Goal: Task Accomplishment & Management: Manage account settings

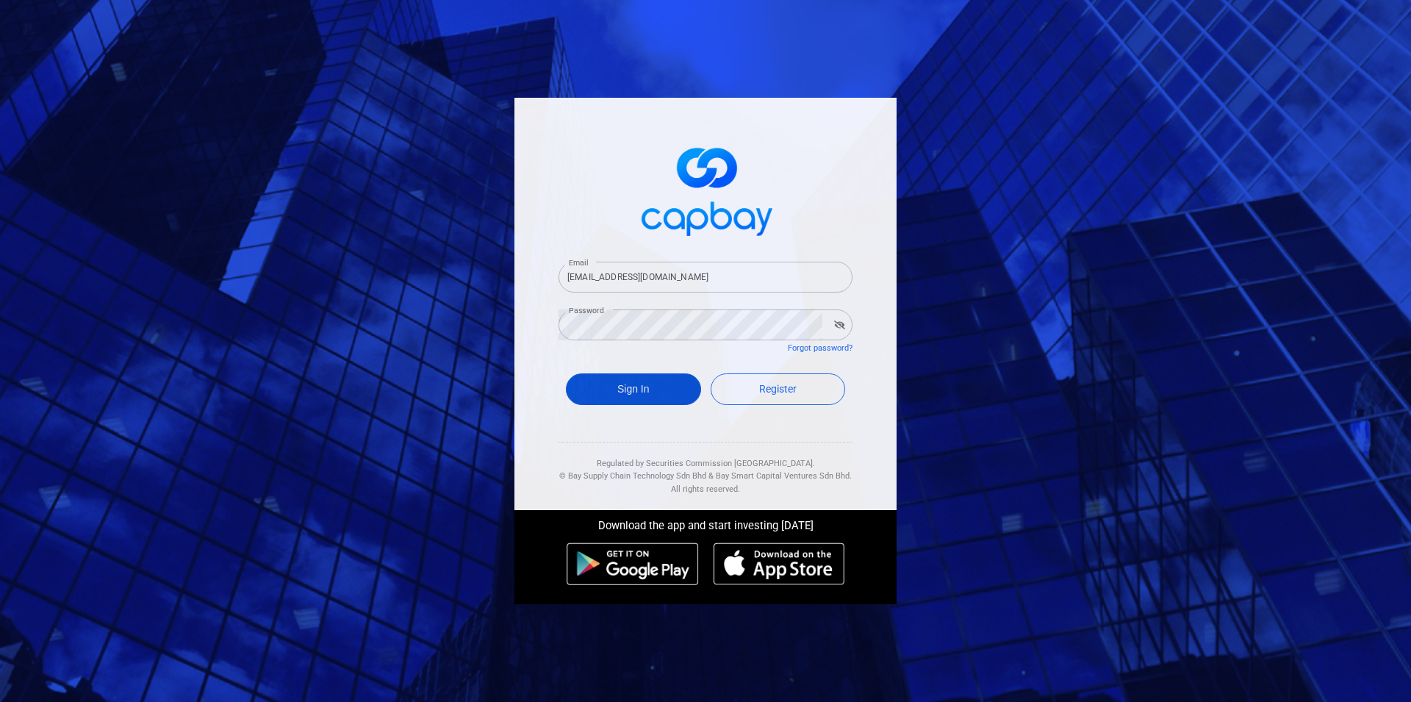
click at [612, 379] on button "Sign In" at bounding box center [633, 389] width 135 height 32
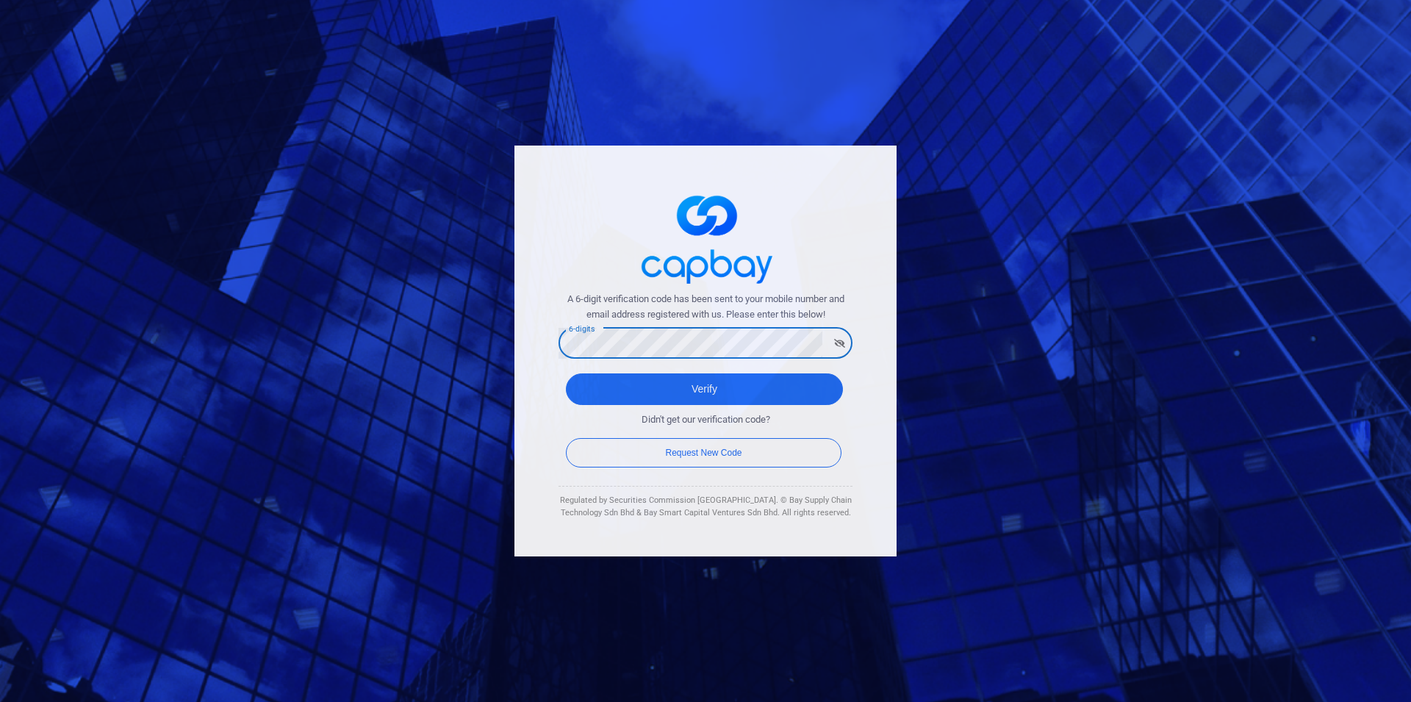
click at [566, 373] on button "Verify" at bounding box center [704, 389] width 277 height 32
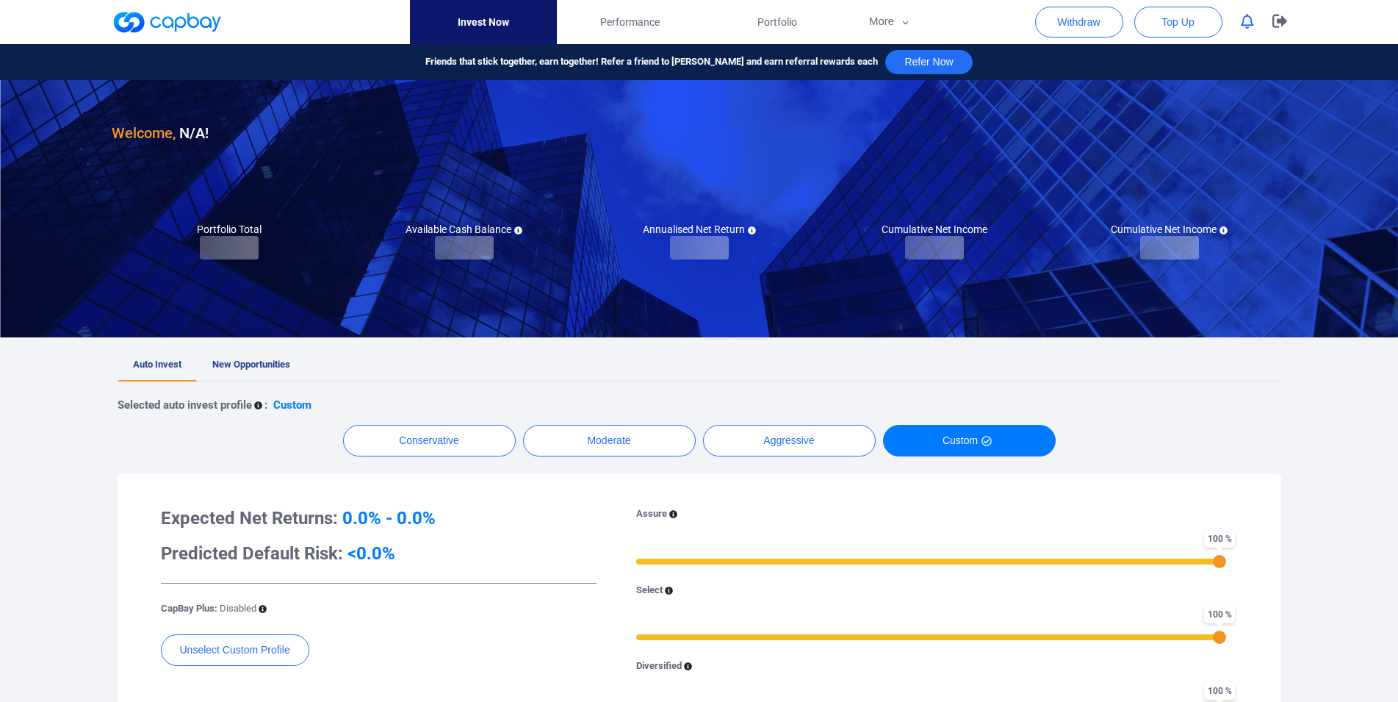
checkbox input "true"
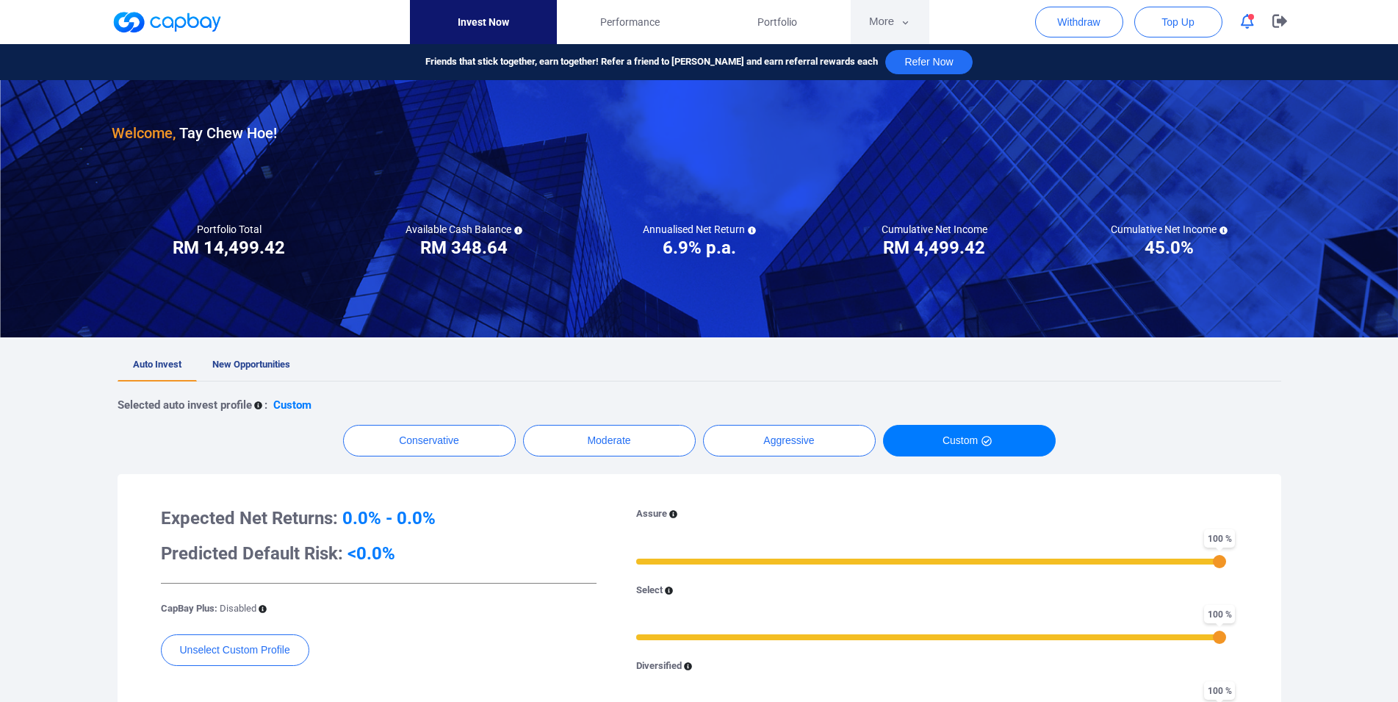
click at [865, 22] on button "More" at bounding box center [890, 22] width 79 height 44
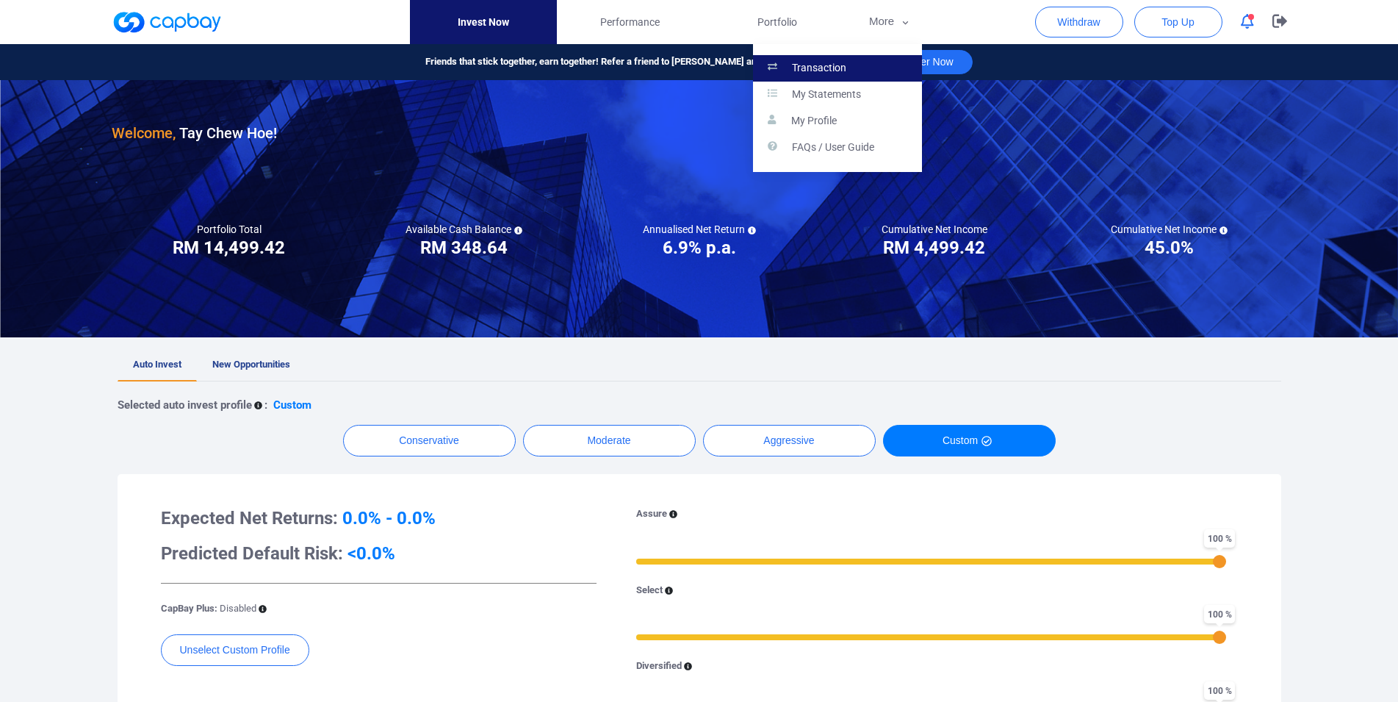
click at [844, 62] on p "Transaction" at bounding box center [819, 68] width 54 height 13
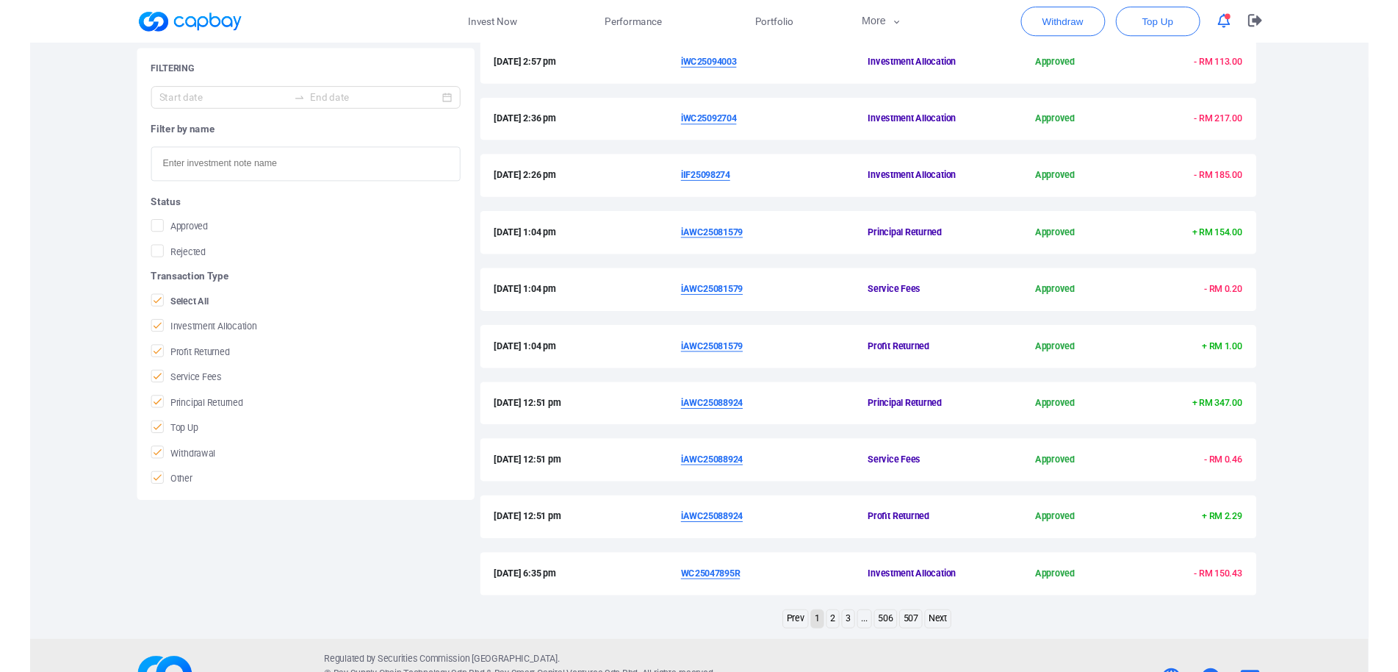
scroll to position [274, 0]
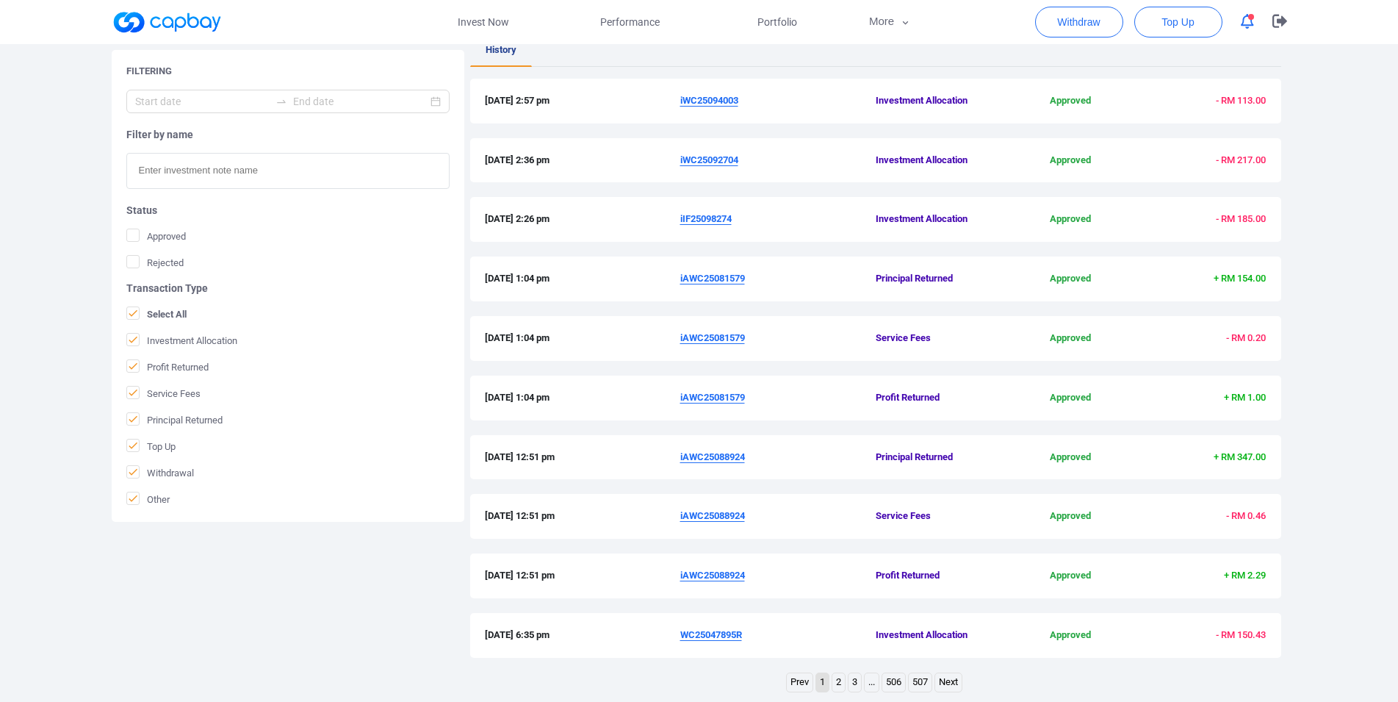
click at [705, 455] on u "iAWC25088924" at bounding box center [712, 456] width 65 height 11
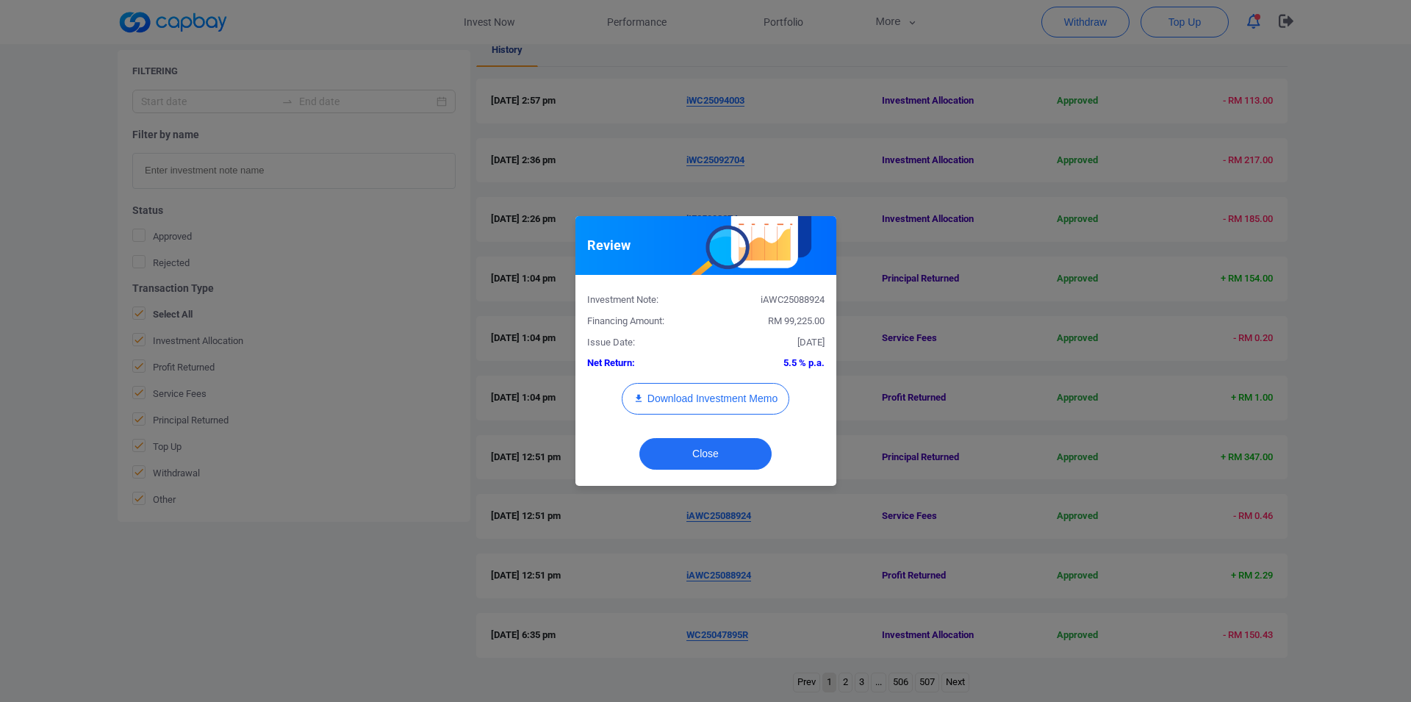
click at [780, 299] on div "iAWC25088924" at bounding box center [770, 299] width 130 height 15
copy div "iAWC25088924"
click at [301, 555] on div "Review Investment Note: iAWC25088924 Financing Amount: RM 99,225.00 Issue Date:…" at bounding box center [705, 351] width 1411 height 702
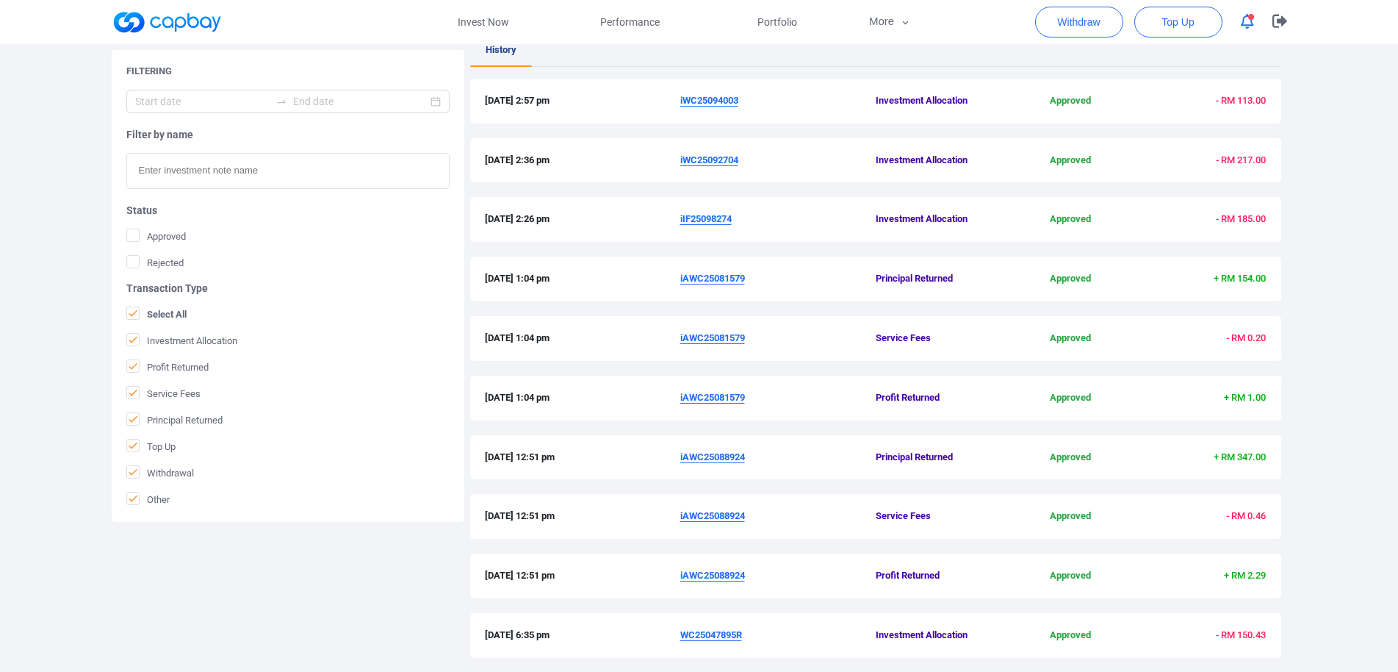
click at [723, 395] on u "iAWC25081579" at bounding box center [712, 397] width 65 height 11
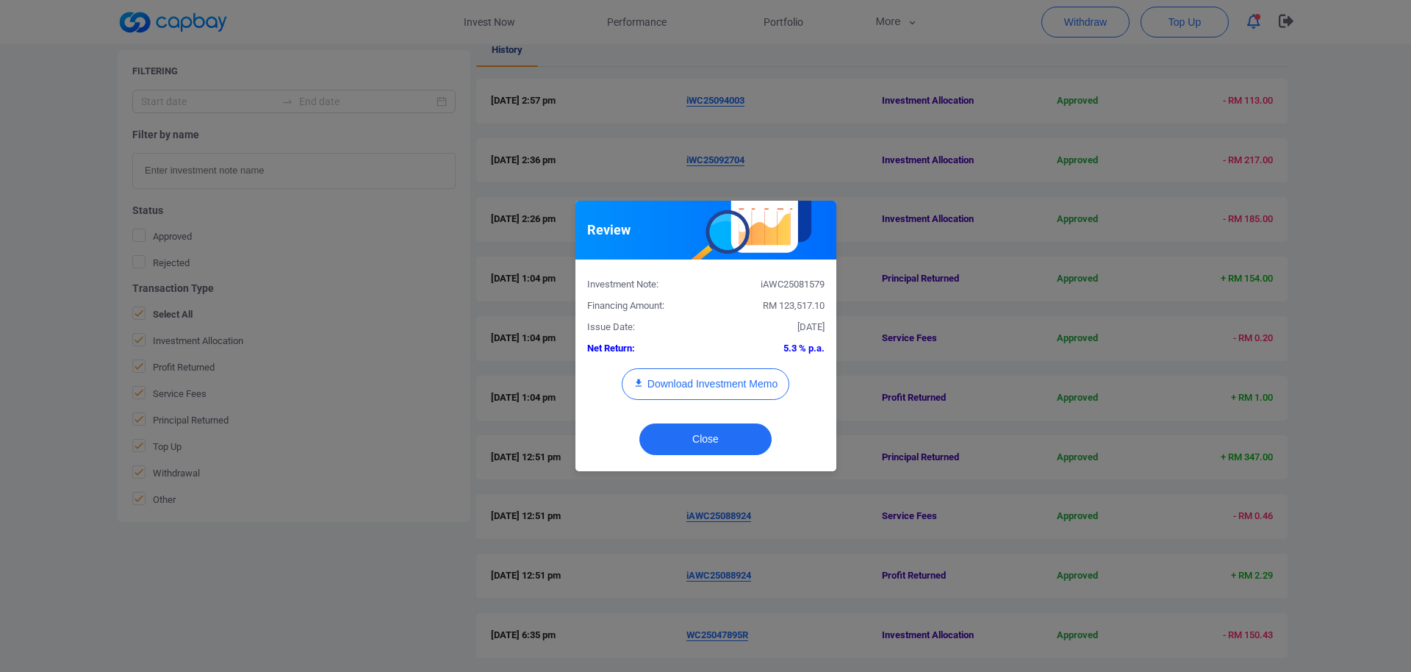
click at [794, 284] on div "iAWC25081579" at bounding box center [770, 284] width 130 height 15
copy div "iAWC25081579"
click at [0, 386] on div "Review Investment Note: iAWC25081579 Financing Amount: RM 123,517.10 Issue Date…" at bounding box center [705, 336] width 1411 height 672
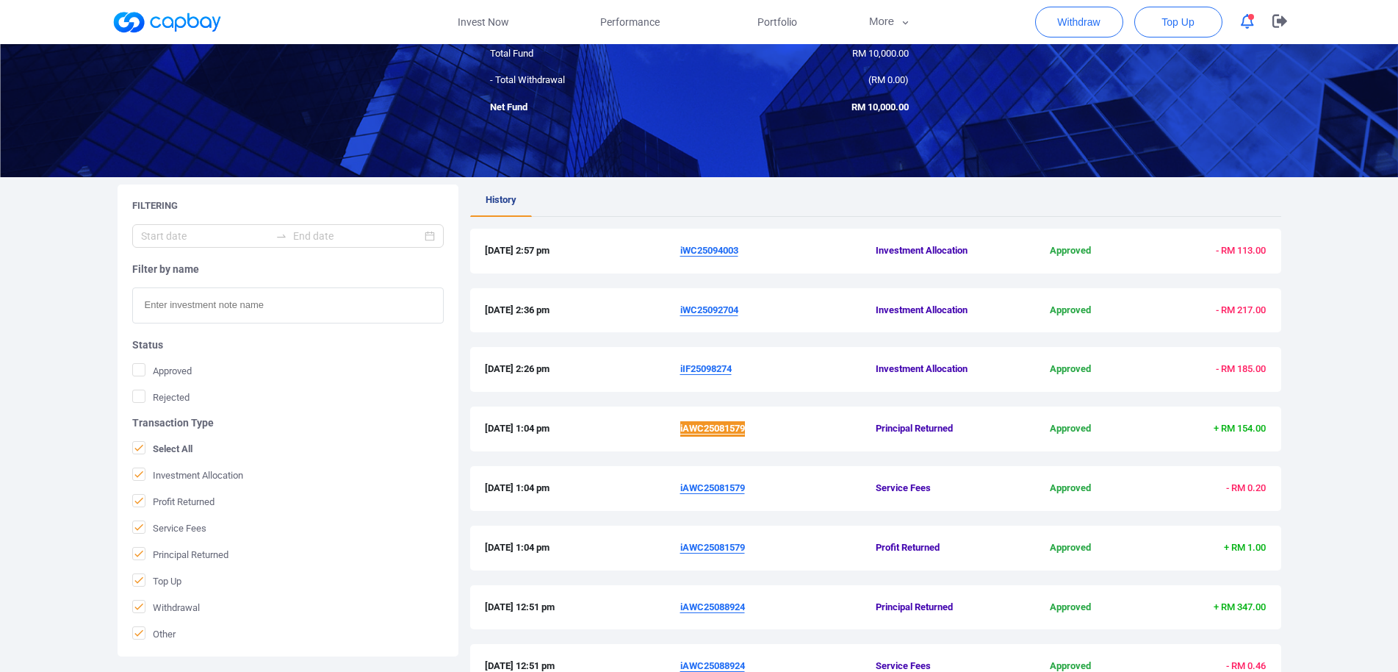
scroll to position [199, 0]
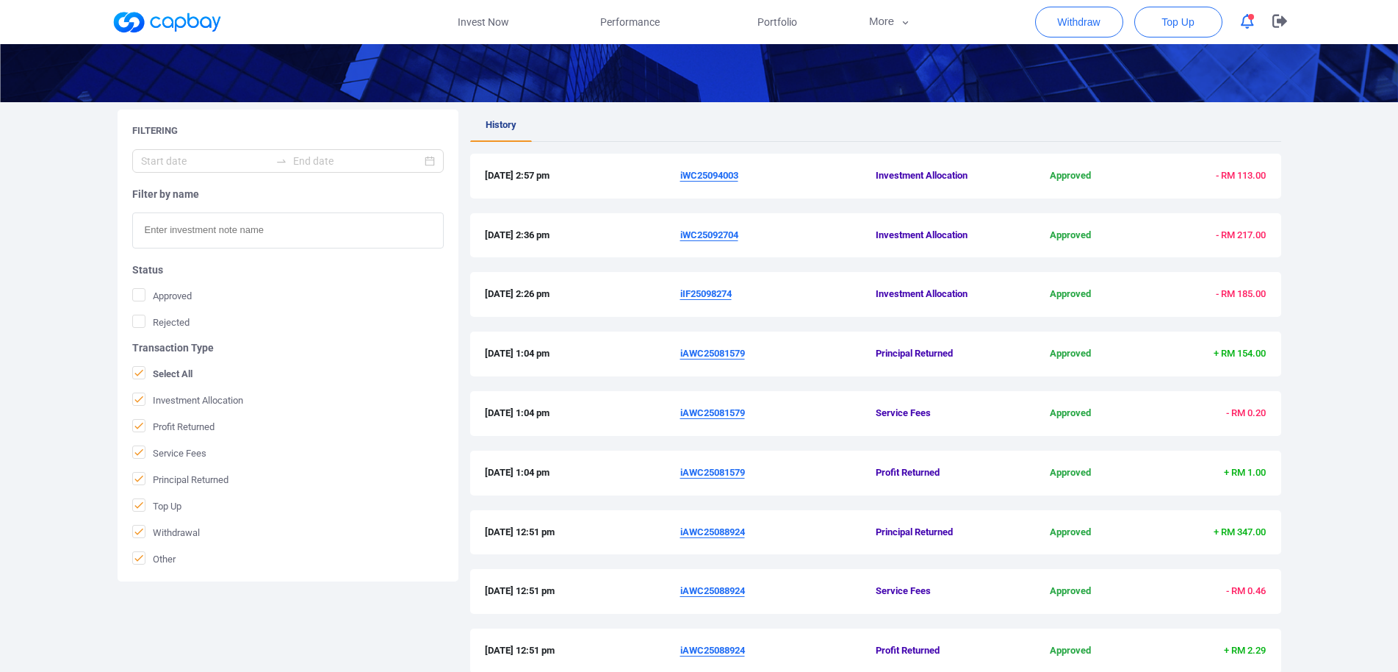
drag, startPoint x: 695, startPoint y: 287, endPoint x: 699, endPoint y: 296, distance: 9.6
click at [695, 289] on span "iIF25098274" at bounding box center [777, 294] width 195 height 15
click at [699, 296] on u "iIF25098274" at bounding box center [705, 293] width 51 height 11
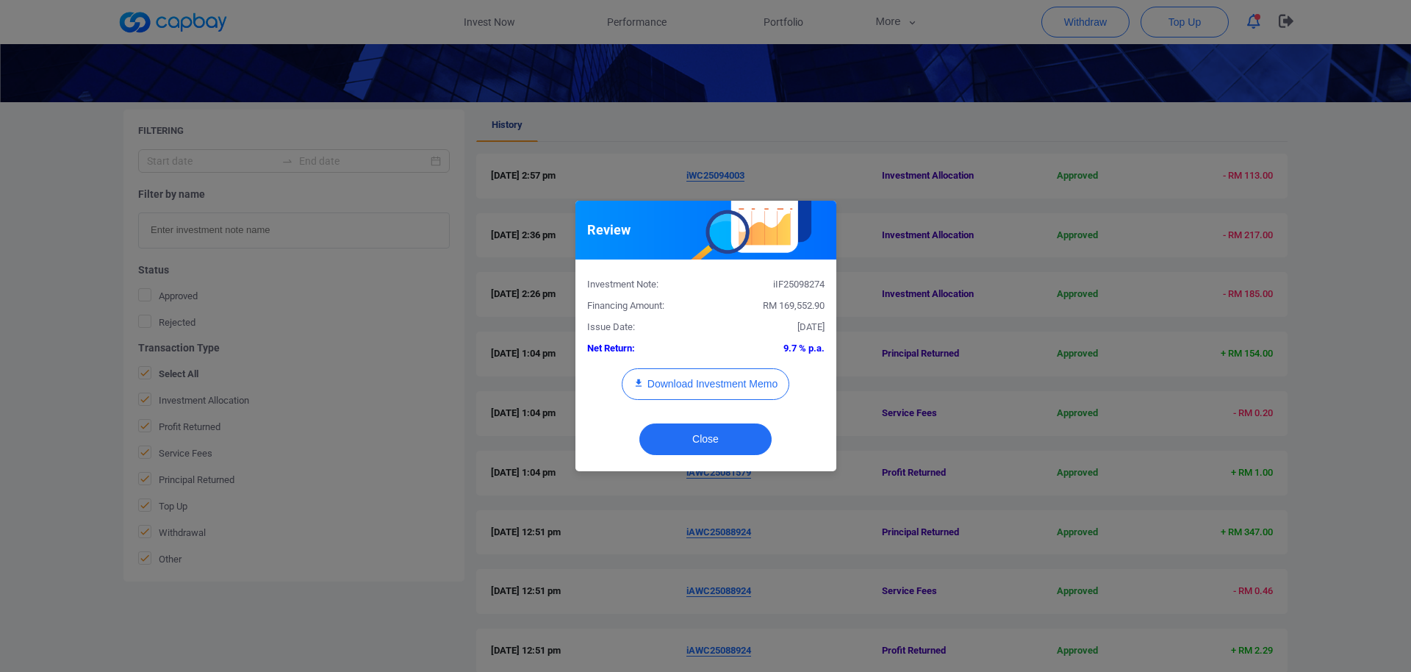
click at [802, 282] on div "iIF25098274" at bounding box center [770, 284] width 130 height 15
copy div "iIF25098274"
click at [0, 396] on div "Review Investment Note: iIF25098274 Financing Amount: RM 169,552.90 Issue Date:…" at bounding box center [705, 336] width 1411 height 672
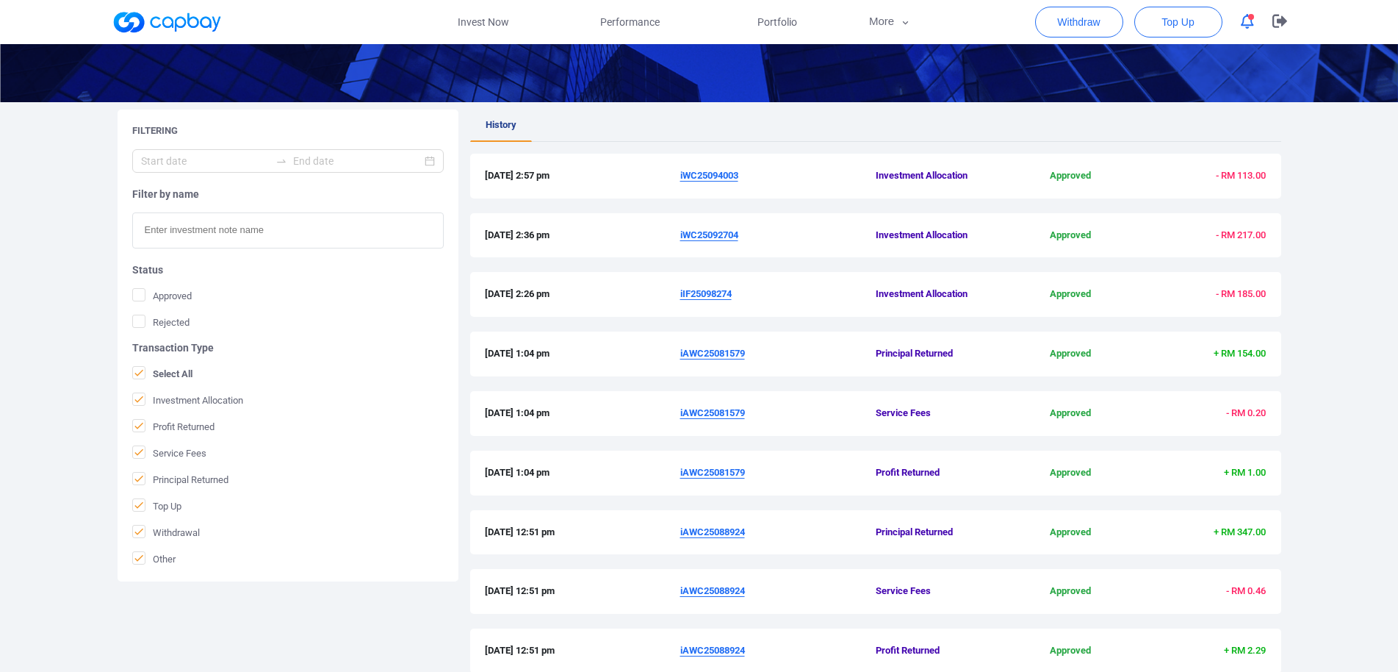
click at [716, 292] on u "iIF25098274" at bounding box center [705, 293] width 51 height 11
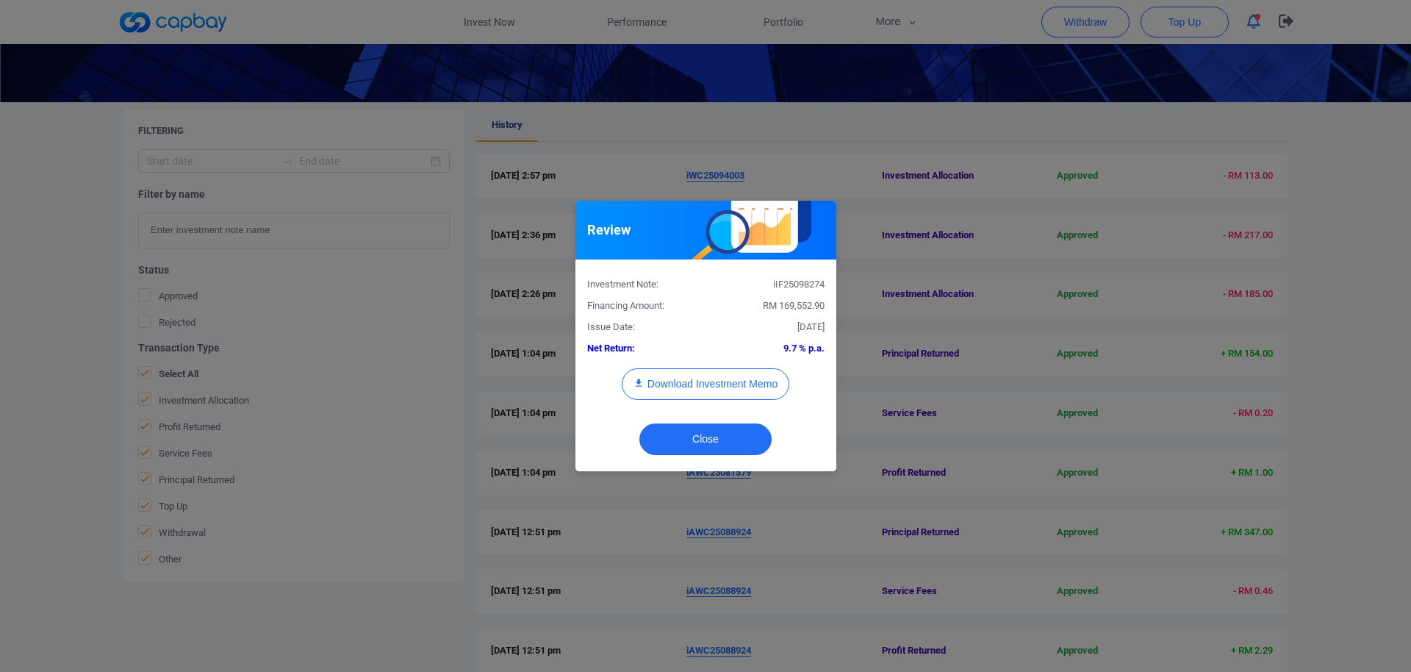
click at [818, 283] on div "iIF25098274" at bounding box center [770, 284] width 130 height 15
copy div "iIF25098274"
click at [738, 388] on button "Download Investment Memo" at bounding box center [706, 384] width 168 height 32
click at [437, 445] on div "Review Investment Note: iIF25098274 Financing Amount: RM 169,552.90 Issue Date:…" at bounding box center [705, 336] width 1411 height 672
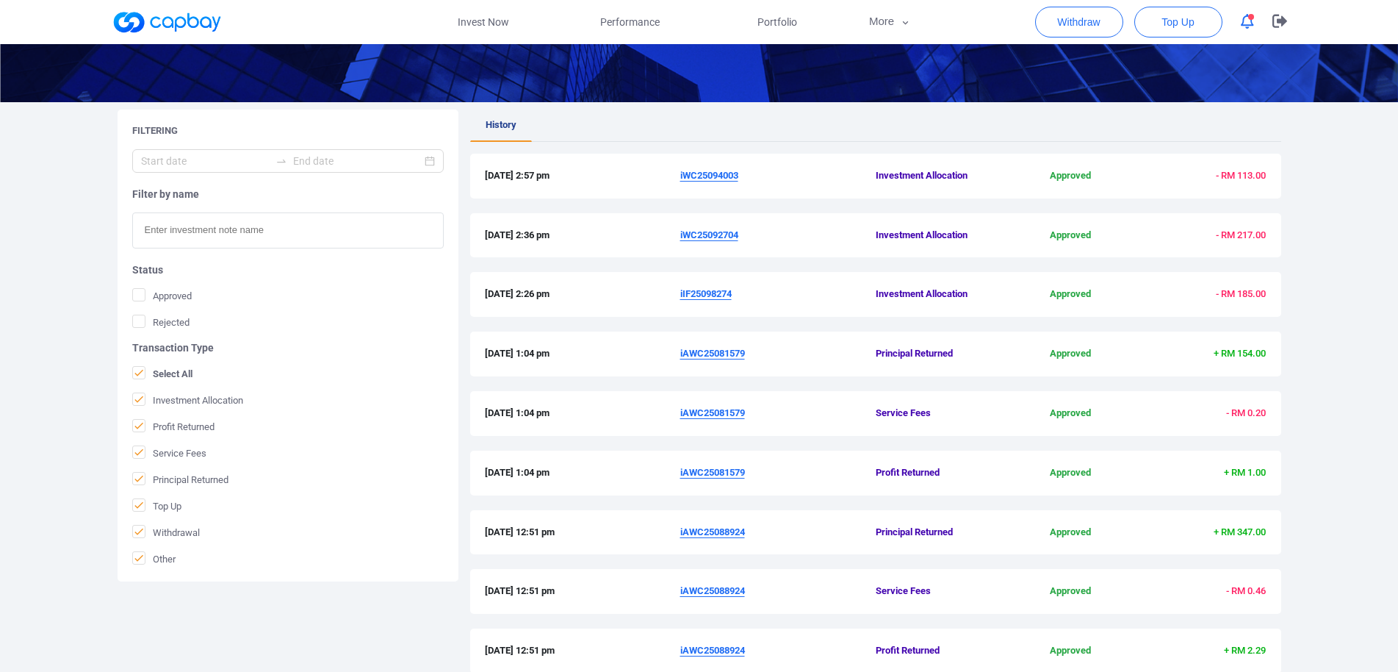
click at [724, 231] on u "iWC25092704" at bounding box center [709, 234] width 58 height 11
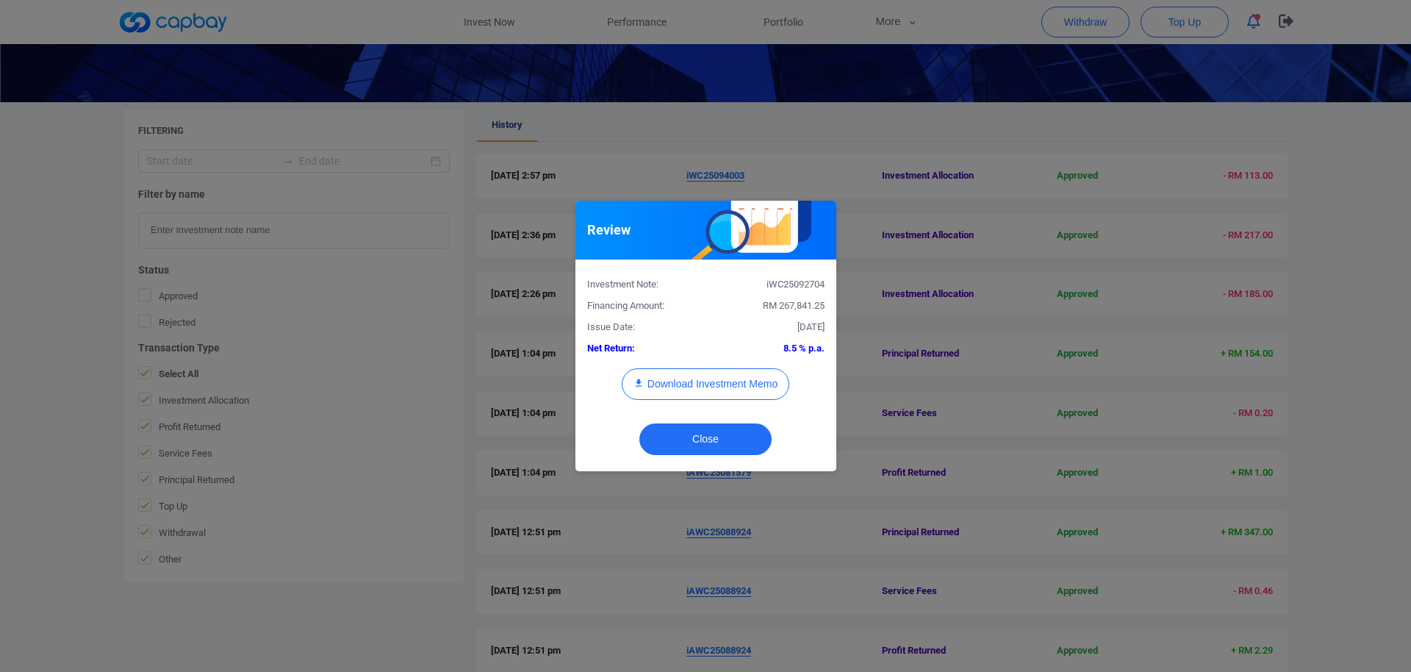
click at [786, 281] on div "iWC25092704" at bounding box center [770, 284] width 130 height 15
copy div "iWC25092704"
click at [730, 400] on div "Download Investment Memo" at bounding box center [705, 391] width 259 height 46
click at [735, 388] on button "Download Investment Memo" at bounding box center [706, 384] width 168 height 32
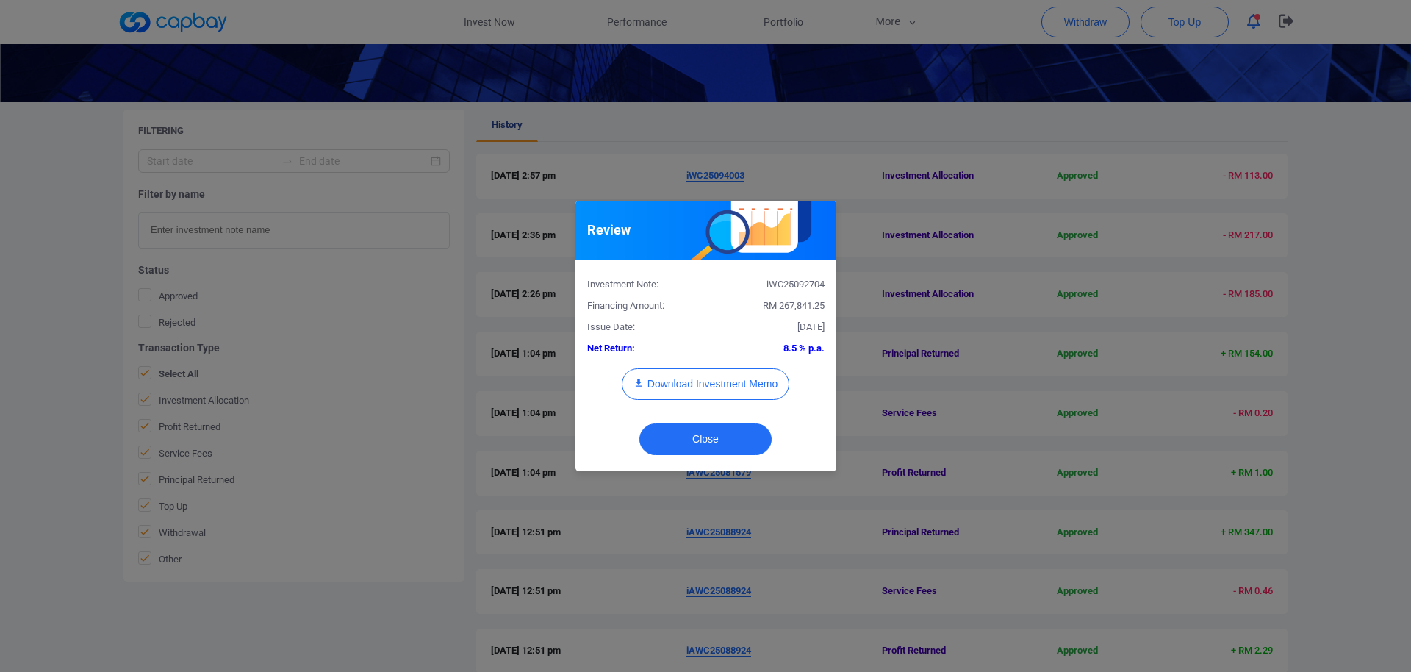
click at [990, 283] on div "Review Investment Note: iWC25092704 Financing Amount: RM 267,841.25 Issue Date:…" at bounding box center [705, 336] width 1411 height 672
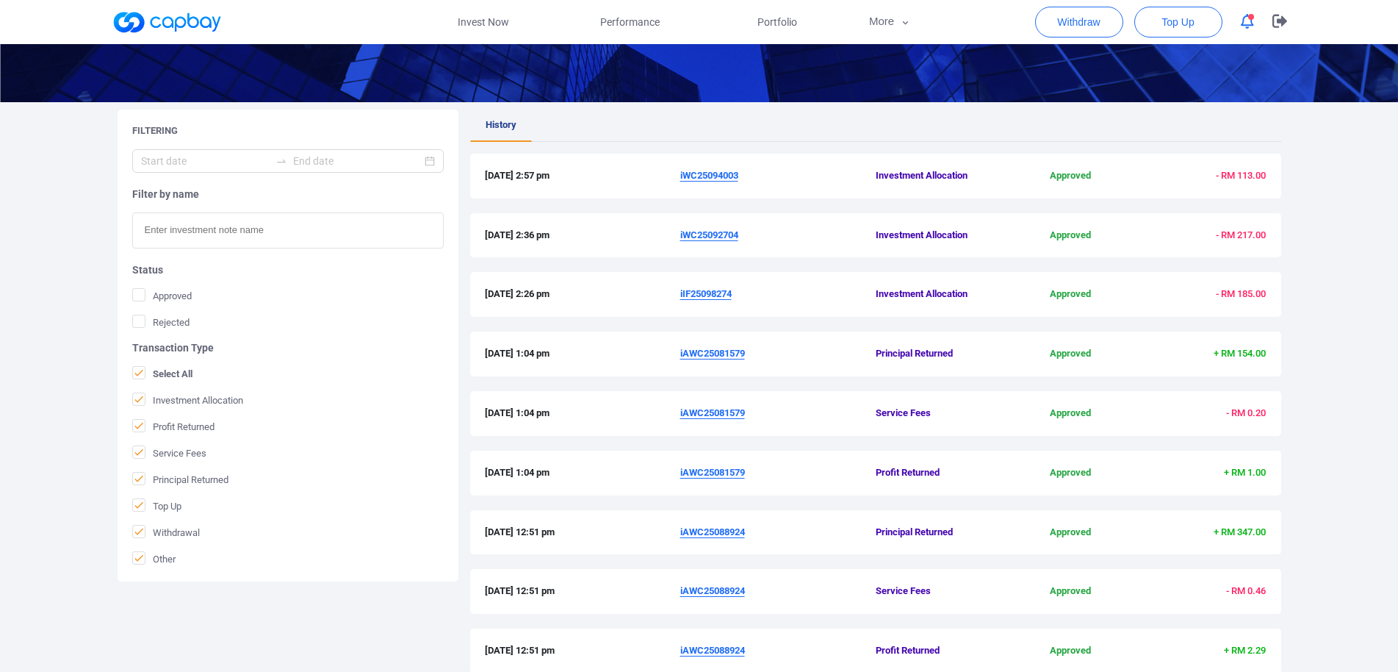
click at [704, 174] on u "iWC25094003" at bounding box center [709, 175] width 58 height 11
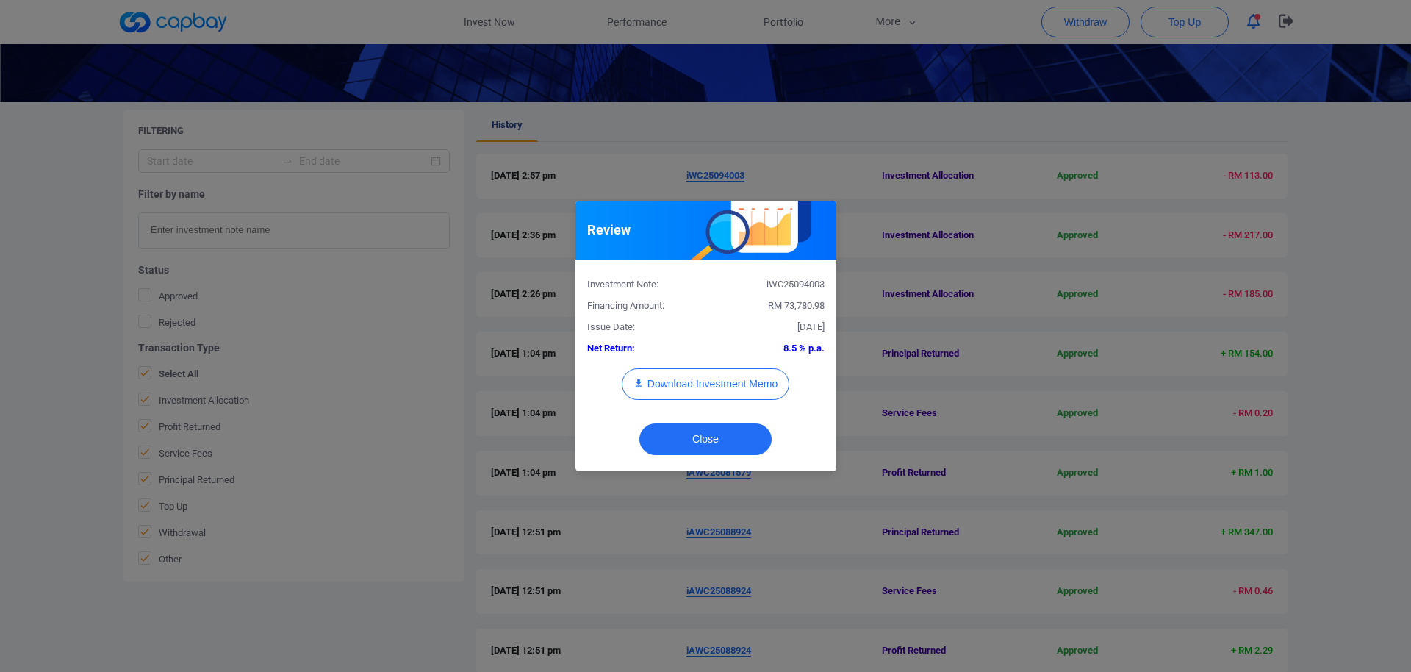
click at [802, 287] on div "iWC25094003" at bounding box center [770, 284] width 130 height 15
copy div "iWC25094003"
click at [752, 389] on button "Download Investment Memo" at bounding box center [706, 384] width 168 height 32
click at [646, 159] on div "Review Investment Note: iWC25094003 Financing Amount: RM 73,780.98 Issue Date: …" at bounding box center [705, 336] width 1411 height 672
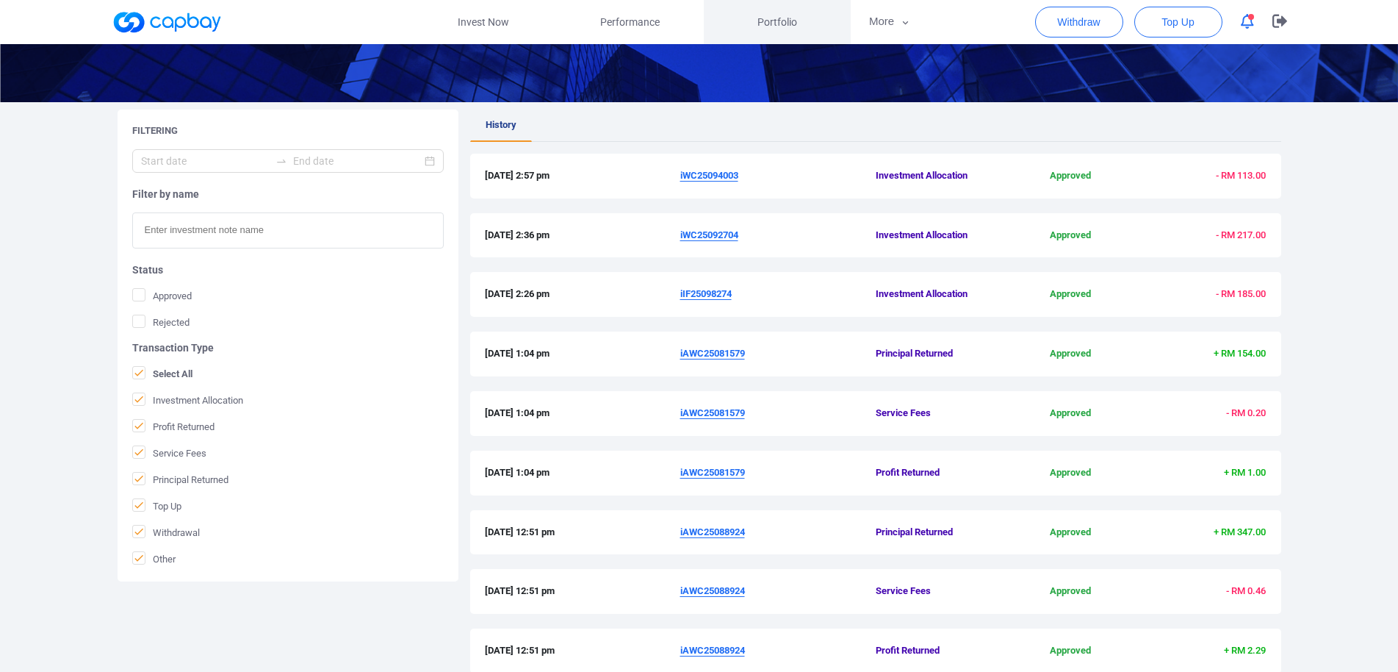
click at [769, 22] on span "Portfolio" at bounding box center [778, 22] width 40 height 16
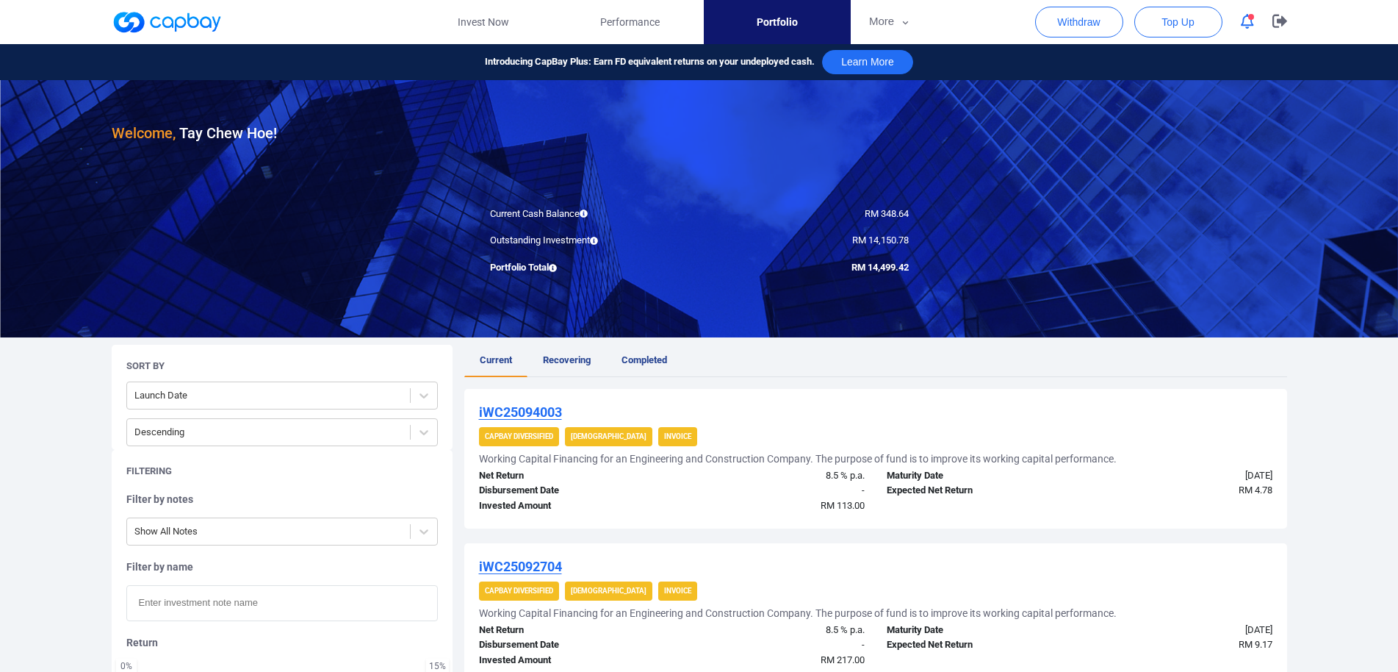
scroll to position [225, 0]
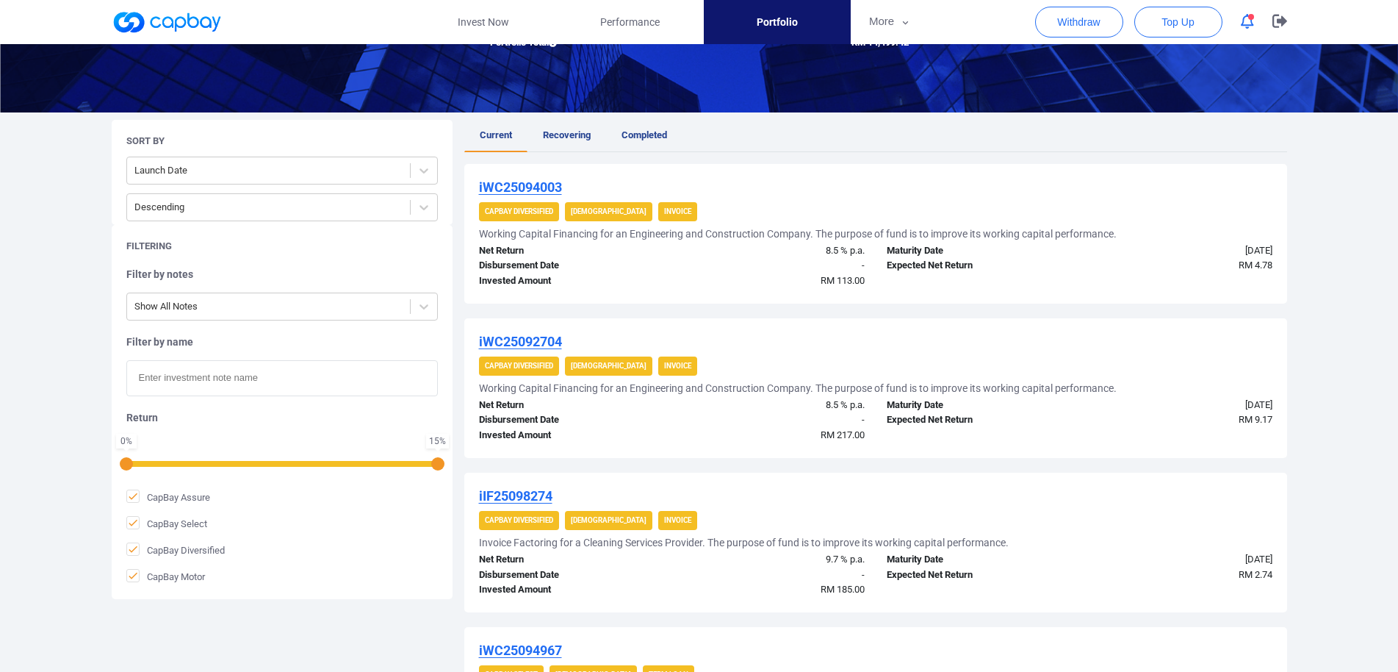
click at [229, 381] on input "text" at bounding box center [282, 378] width 312 height 36
paste input "WC25047895R"
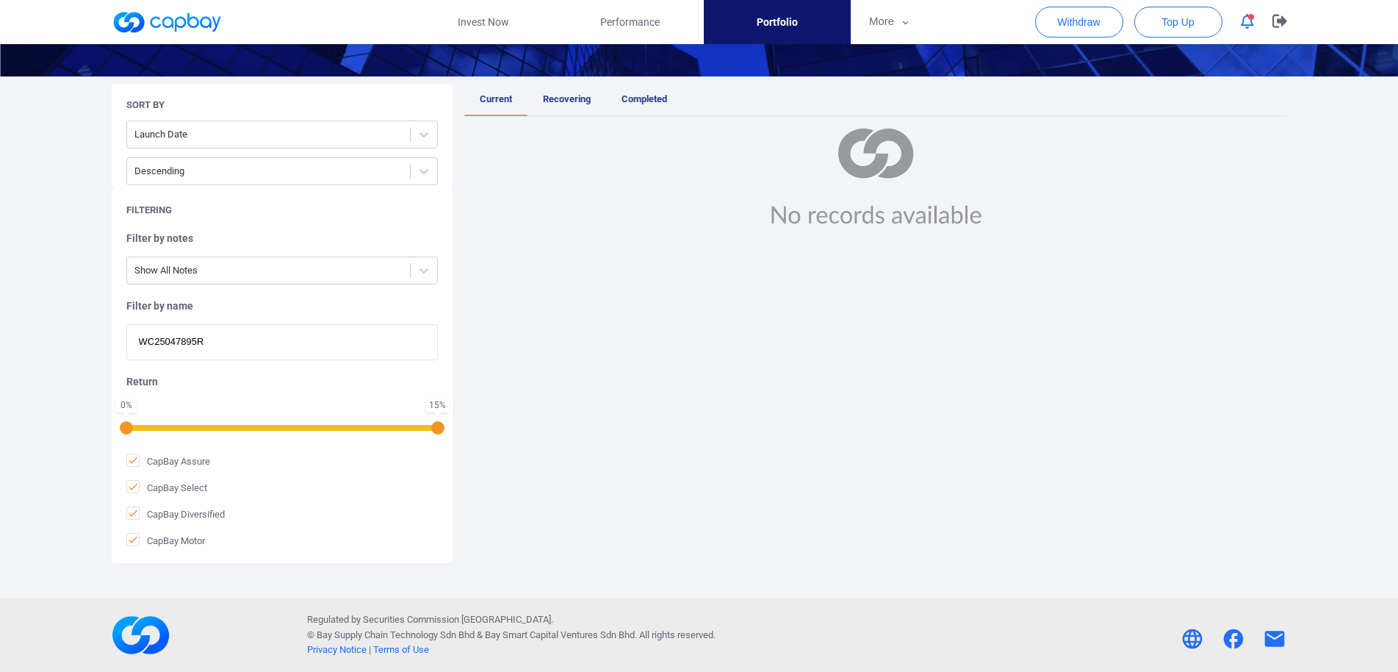
scroll to position [0, 0]
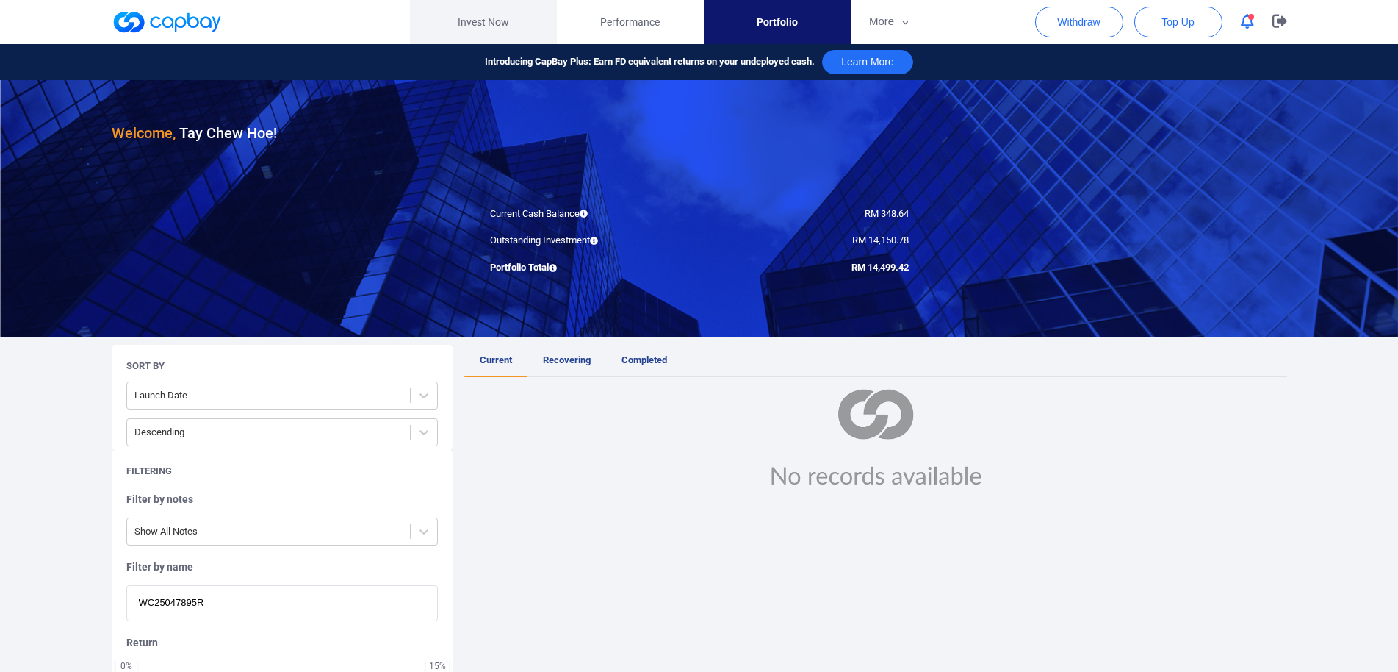
type input "WC25047895R"
click at [469, 10] on link "Invest Now" at bounding box center [483, 22] width 147 height 44
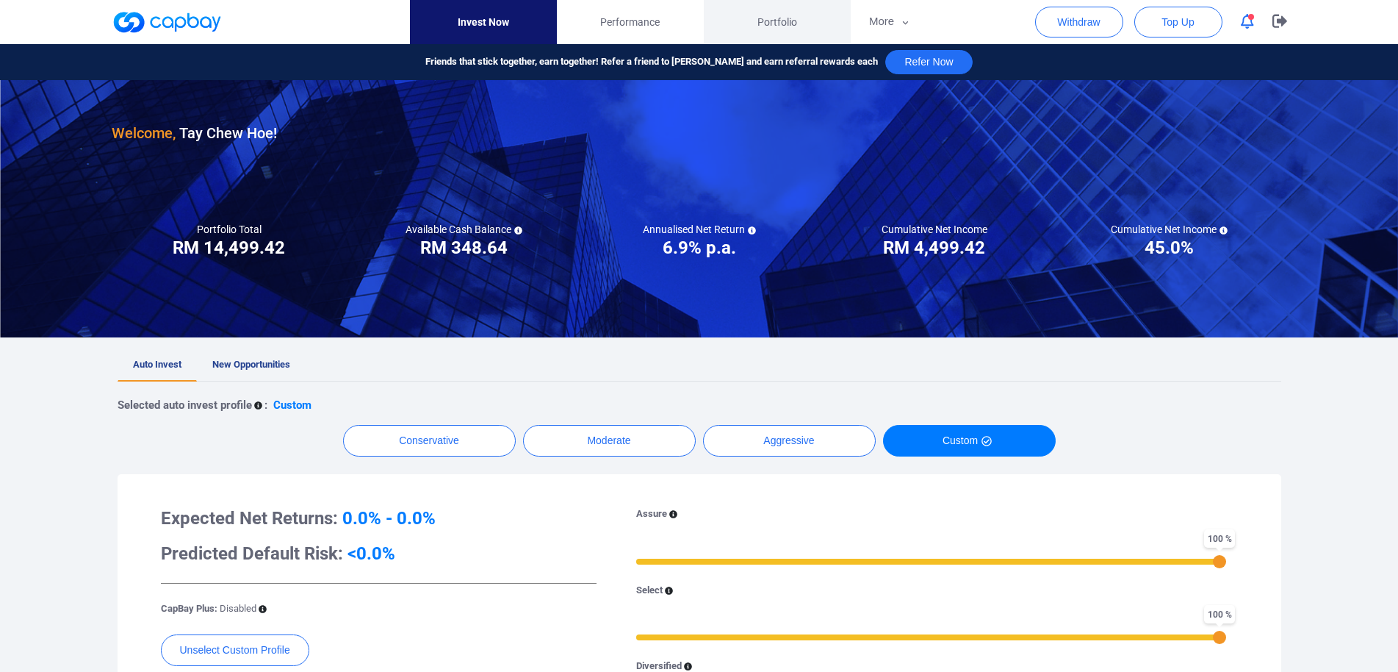
click at [777, 19] on span "Portfolio" at bounding box center [778, 22] width 40 height 16
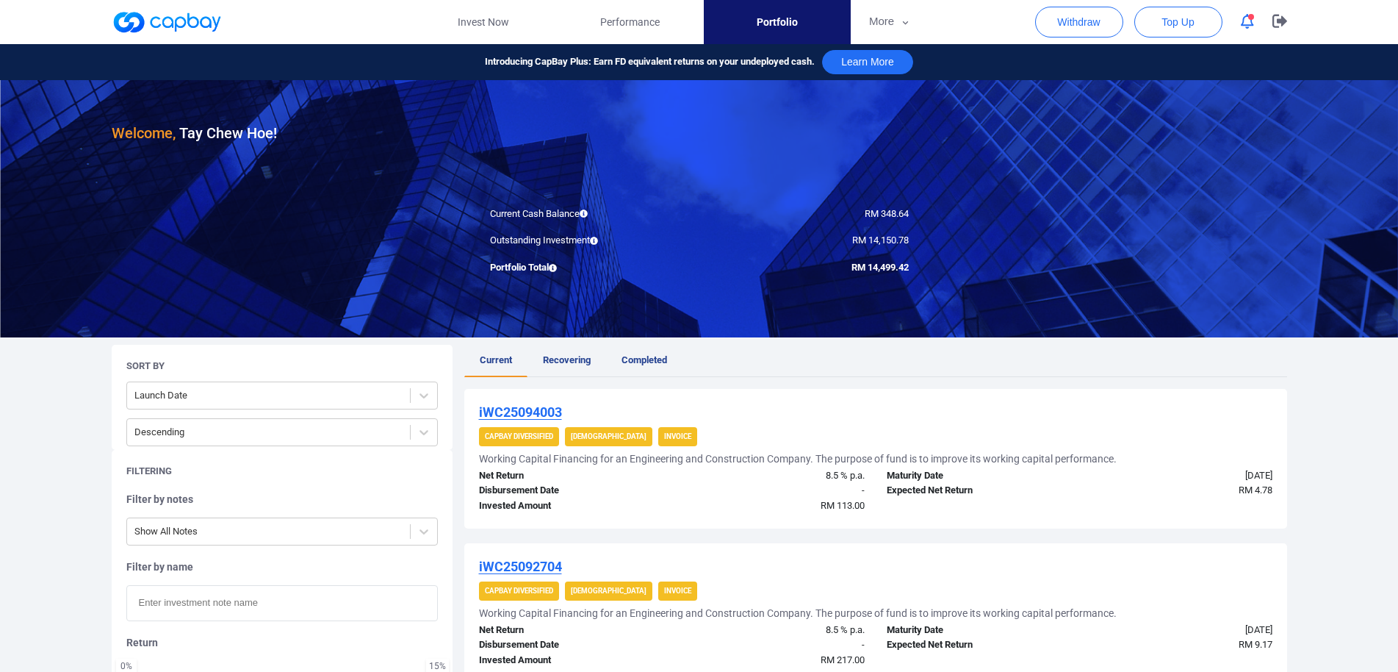
click at [259, 599] on input "text" at bounding box center [282, 603] width 312 height 36
paste input "iIF25098274"
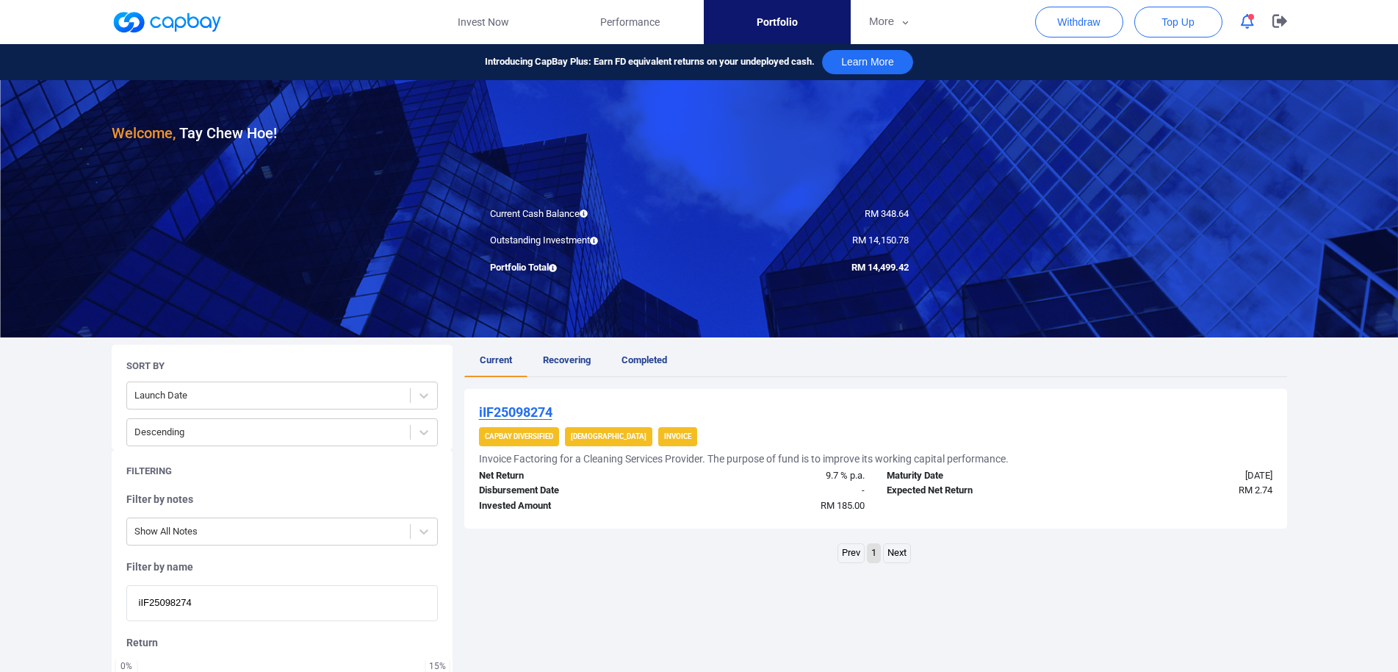
drag, startPoint x: 234, startPoint y: 605, endPoint x: 1, endPoint y: 574, distance: 234.9
click at [126, 585] on input "iIF25098274" at bounding box center [282, 603] width 312 height 36
paste input "WC2509270"
drag, startPoint x: 55, startPoint y: 586, endPoint x: 96, endPoint y: 602, distance: 43.5
click at [126, 585] on input "iWC25092704" at bounding box center [282, 603] width 312 height 36
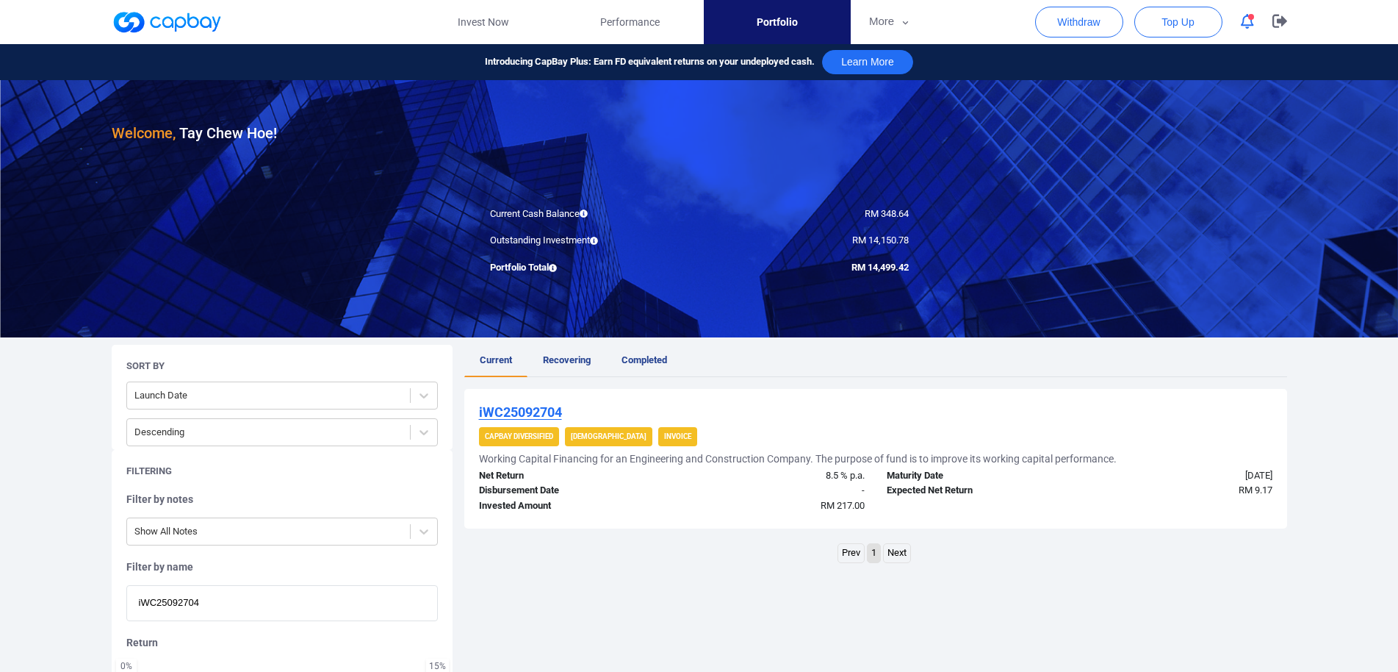
paste input "4003"
drag, startPoint x: 267, startPoint y: 604, endPoint x: 0, endPoint y: 603, distance: 267.4
click at [126, 603] on input "iWC25094003" at bounding box center [282, 603] width 312 height 36
paste input "WC25047895R"
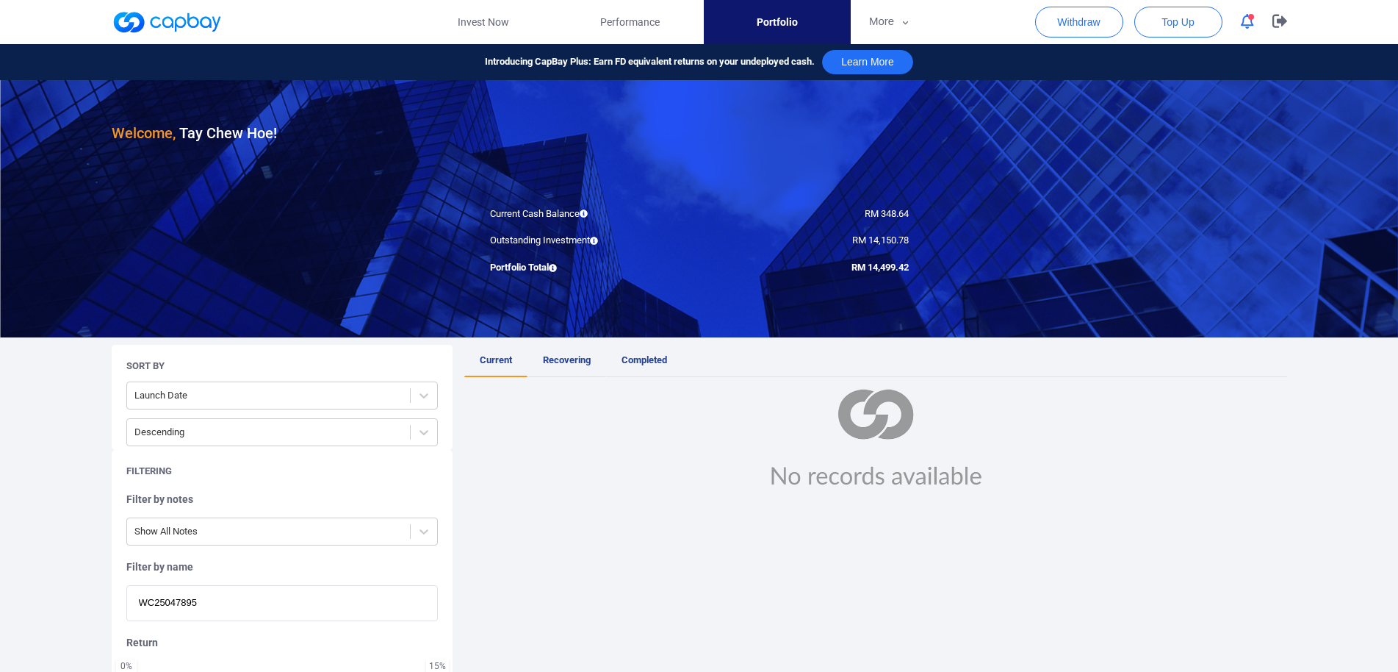
type input "WC25047895"
click at [582, 352] on link "Recovering" at bounding box center [567, 361] width 79 height 32
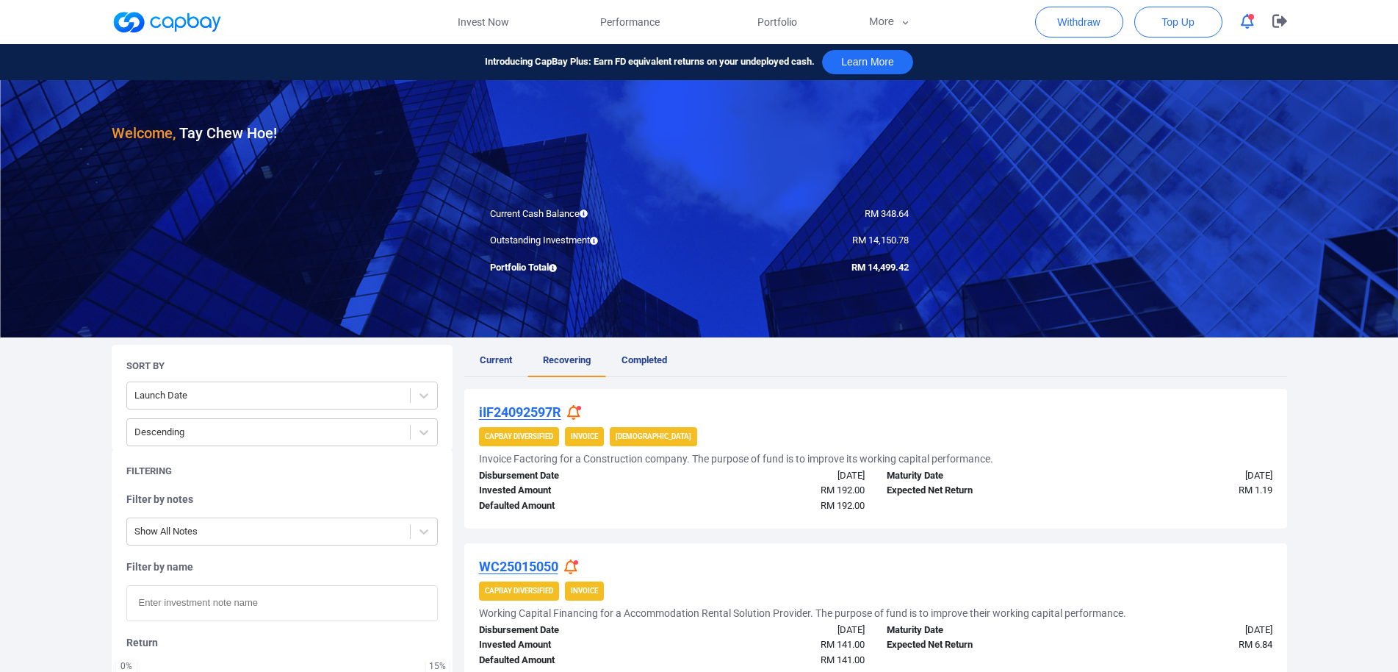
click at [292, 604] on input "text" at bounding box center [282, 603] width 312 height 36
paste input "WC25047895R"
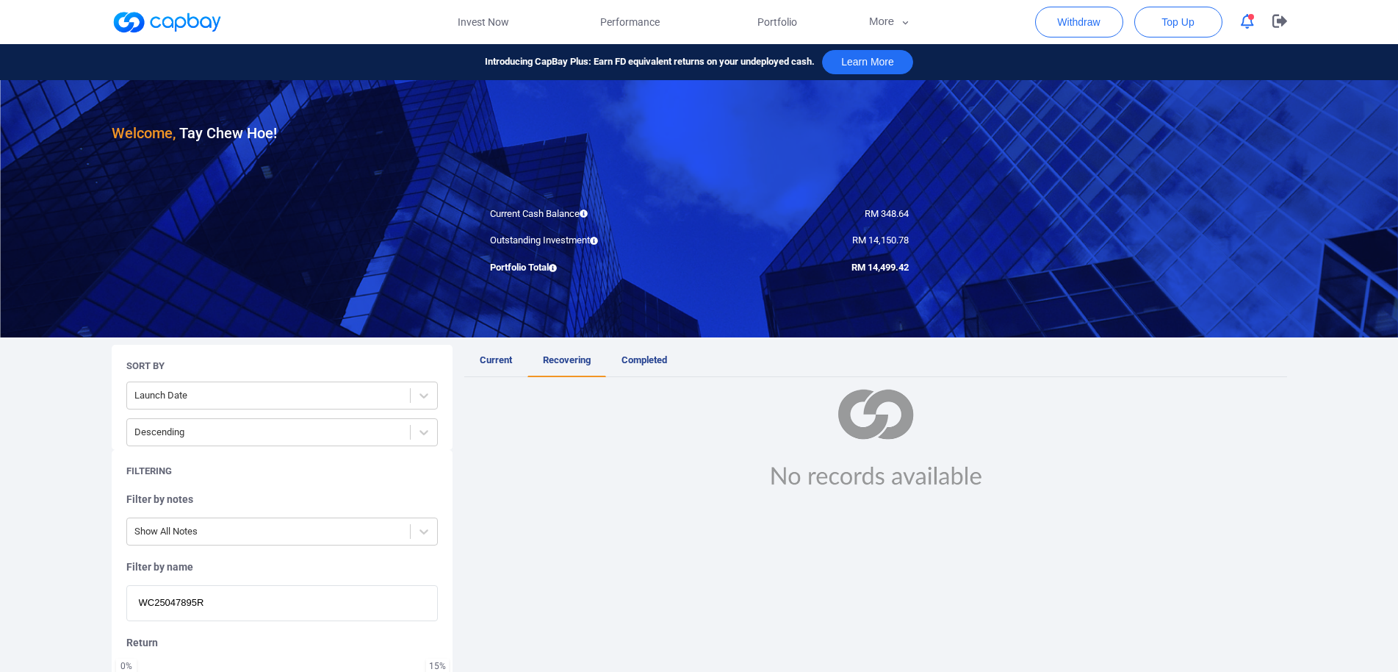
click at [240, 605] on input "WC25047895R" at bounding box center [282, 603] width 312 height 36
type input "WC25047895"
click at [472, 8] on link "Invest Now" at bounding box center [483, 22] width 147 height 44
